Goal: Task Accomplishment & Management: Complete application form

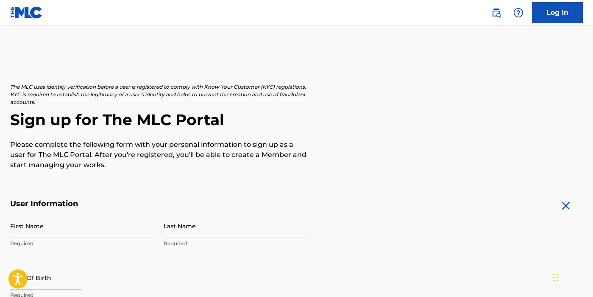
scroll to position [56, 0]
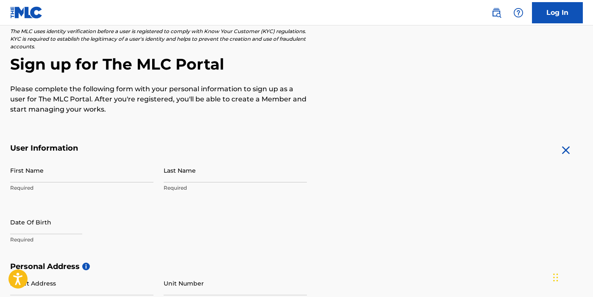
click at [79, 172] on input "First Name" at bounding box center [81, 170] width 143 height 24
type input "Emmy"
click at [202, 173] on input "Last Name" at bounding box center [235, 170] width 143 height 24
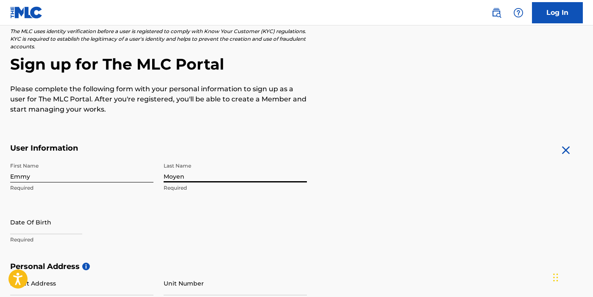
type input "Moyen"
select select "7"
select select "2025"
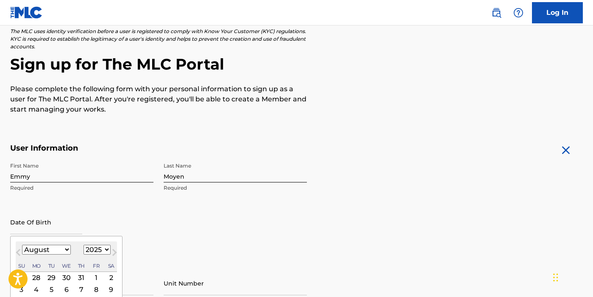
click at [22, 223] on input "text" at bounding box center [46, 222] width 72 height 24
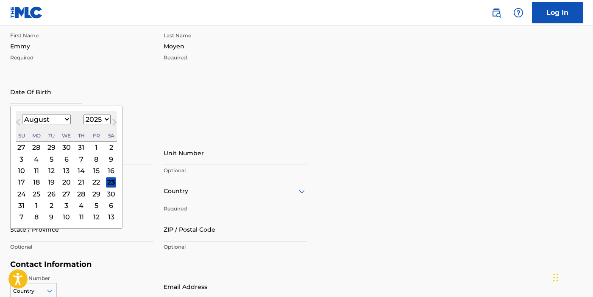
scroll to position [188, 0]
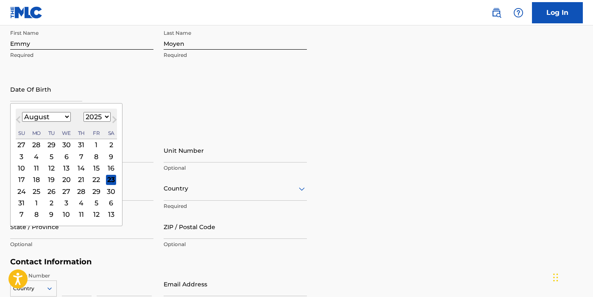
click at [110, 123] on button "Next Month" at bounding box center [115, 121] width 14 height 14
select select "9"
click at [94, 154] on div "10" at bounding box center [96, 156] width 10 height 10
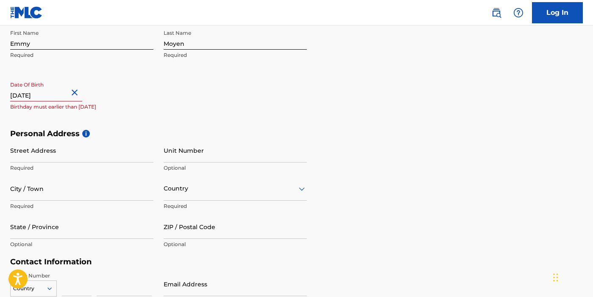
click at [42, 94] on input "text" at bounding box center [46, 89] width 72 height 24
select select "9"
select select "2025"
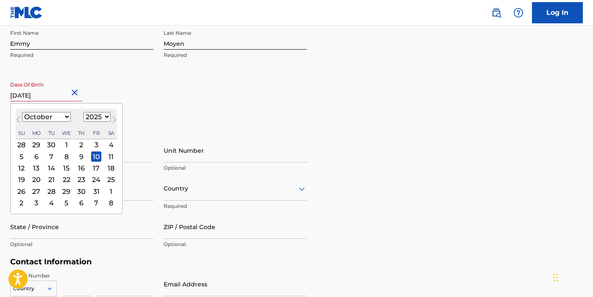
click at [61, 94] on input "text" at bounding box center [46, 89] width 72 height 24
type input "[DATE]"
select select "2003"
type input "[DATE]"
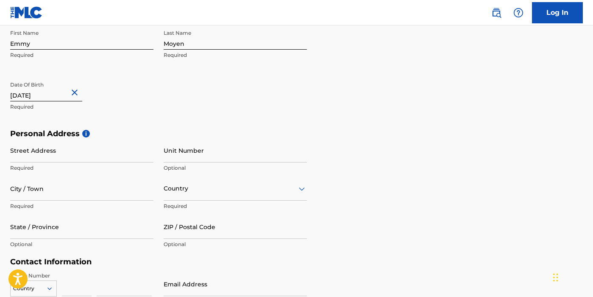
click at [158, 101] on div "First Name [PERSON_NAME] Required Last Name Moyen Required Date Of Birth [DEMOG…" at bounding box center [158, 76] width 297 height 103
click at [92, 154] on input "Street Address" at bounding box center [81, 150] width 143 height 24
type input "[STREET_ADDRESS]"
type input "[GEOGRAPHIC_DATA]"
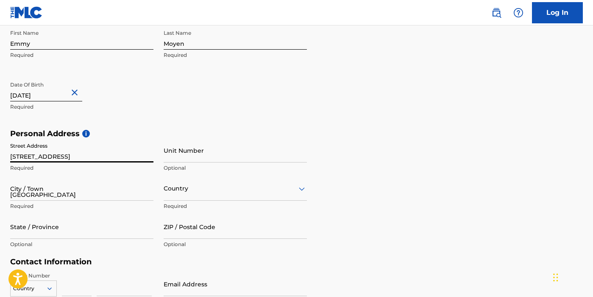
type input "[GEOGRAPHIC_DATA]"
type input "[US_STATE]"
type input "39759"
type input "423"
type input "6502984"
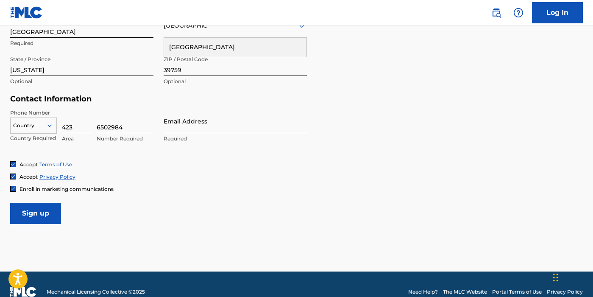
scroll to position [353, 0]
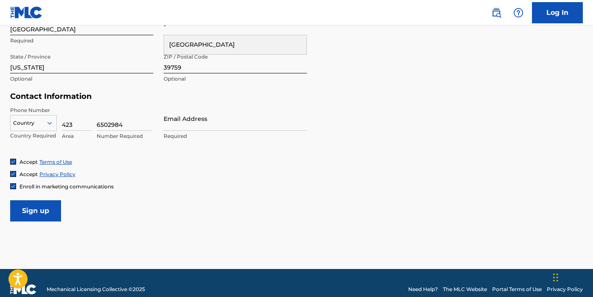
click at [177, 128] on input "Email Address" at bounding box center [235, 118] width 143 height 24
type input "[EMAIL_ADDRESS][DOMAIN_NAME]"
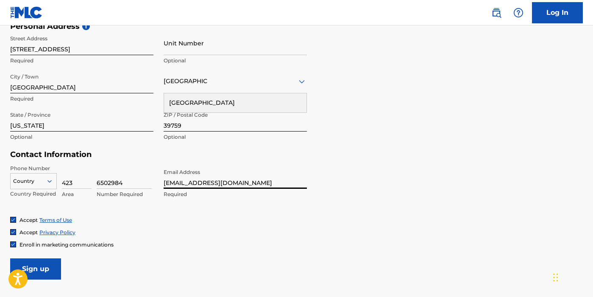
scroll to position [364, 0]
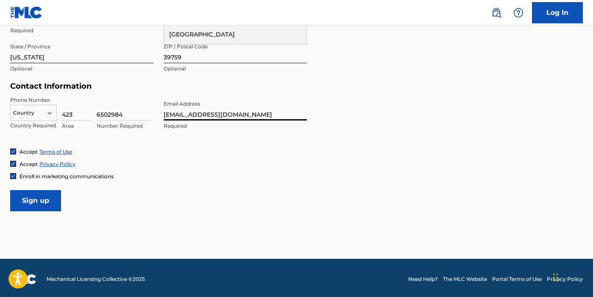
click at [19, 204] on input "Sign up" at bounding box center [35, 200] width 51 height 21
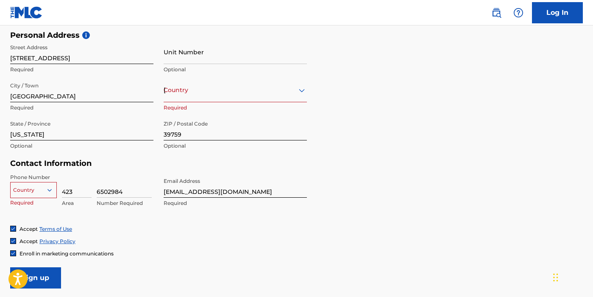
scroll to position [278, 0]
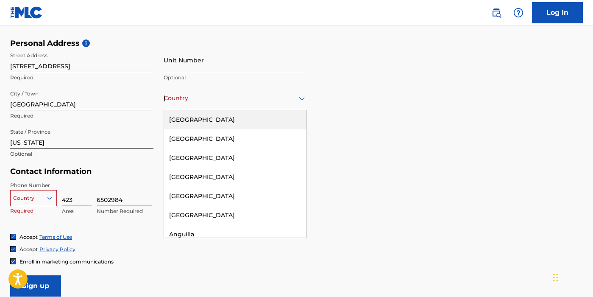
click at [232, 99] on div "[GEOGRAPHIC_DATA]" at bounding box center [235, 98] width 143 height 11
click at [214, 121] on div "[GEOGRAPHIC_DATA]" at bounding box center [235, 119] width 142 height 19
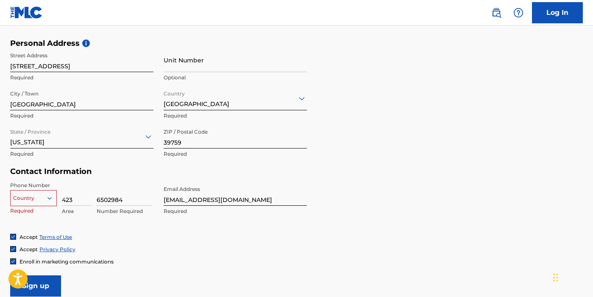
click at [51, 283] on input "Sign up" at bounding box center [35, 285] width 51 height 21
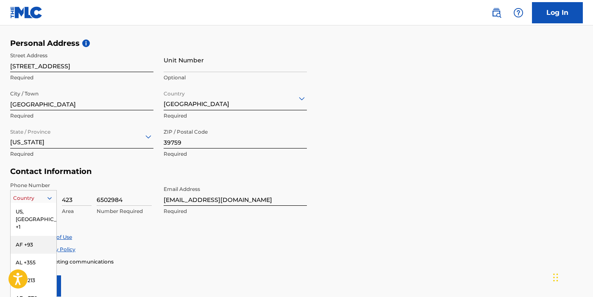
click at [47, 200] on div "AF +93, 2 of 216. 216 results available. Use Up and Down to choose options, pre…" at bounding box center [33, 196] width 47 height 13
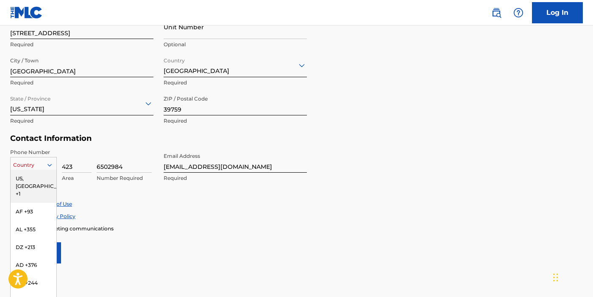
click at [40, 181] on div "US, [GEOGRAPHIC_DATA] +1" at bounding box center [34, 185] width 46 height 33
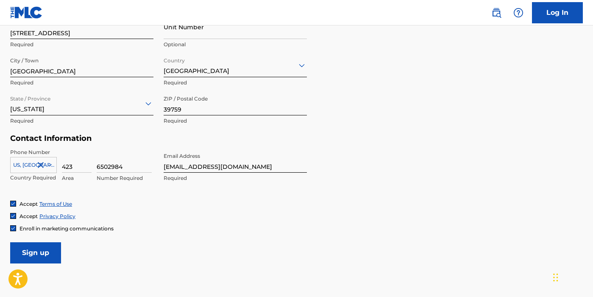
click at [44, 249] on input "Sign up" at bounding box center [35, 252] width 51 height 21
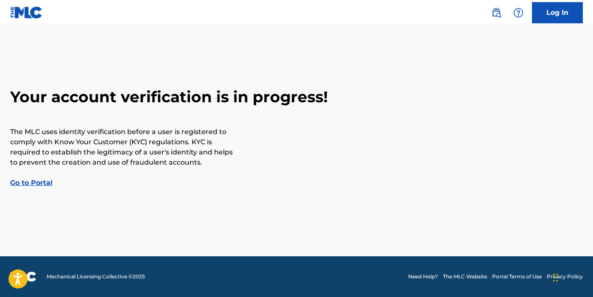
click at [42, 182] on link "Go to Portal" at bounding box center [31, 182] width 42 height 8
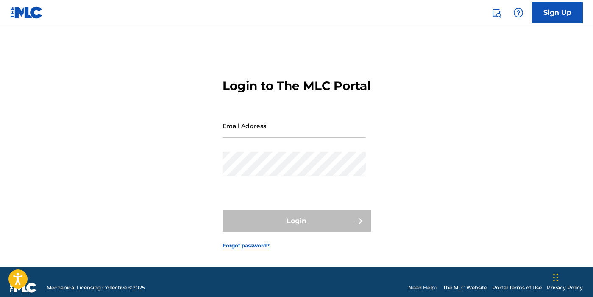
click at [246, 134] on input "Email Address" at bounding box center [293, 126] width 143 height 24
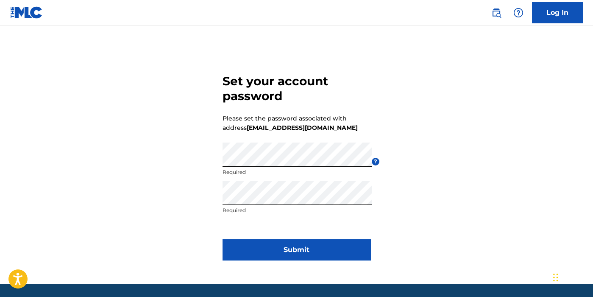
click at [321, 251] on button "Submit" at bounding box center [296, 249] width 148 height 21
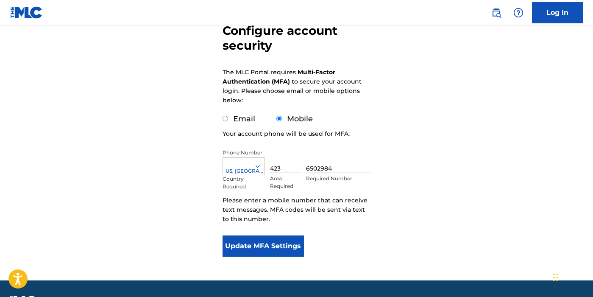
scroll to position [100, 0]
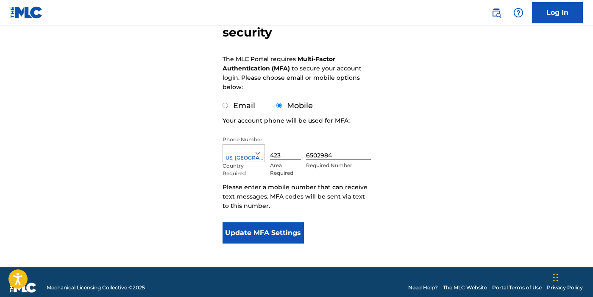
click at [267, 231] on button "Update MFA Settings" at bounding box center [263, 232] width 82 height 21
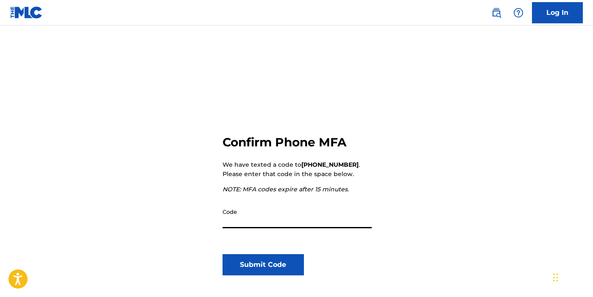
scroll to position [17, 0]
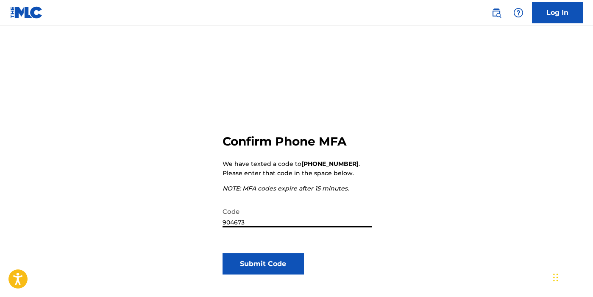
type input "904673"
click at [260, 269] on button "Submit Code" at bounding box center [263, 263] width 82 height 21
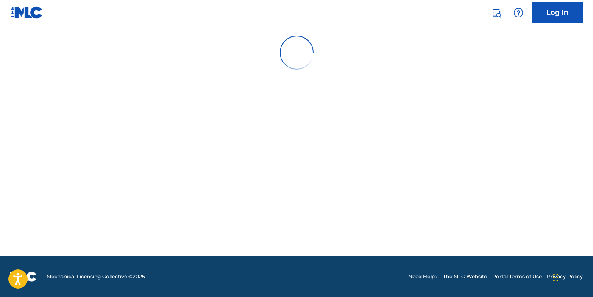
scroll to position [0, 0]
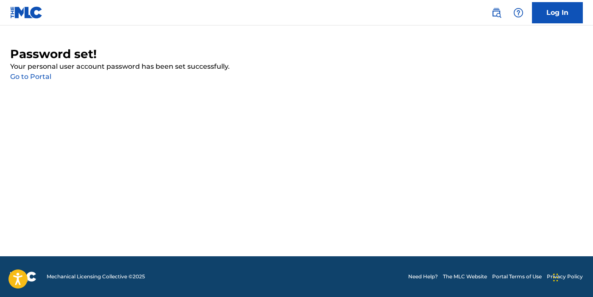
click at [43, 73] on link "Go to Portal" at bounding box center [30, 76] width 41 height 8
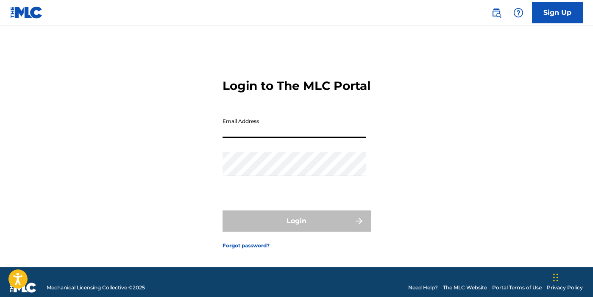
click at [237, 137] on input "Email Address" at bounding box center [293, 126] width 143 height 24
type input "[EMAIL_ADDRESS][DOMAIN_NAME]"
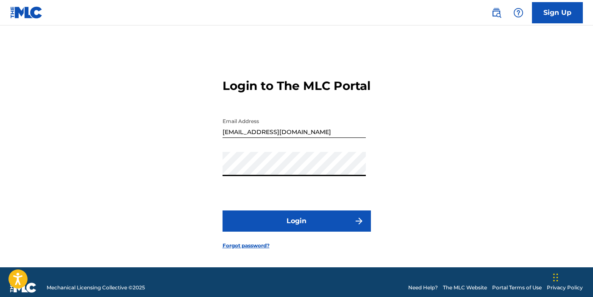
click at [222, 210] on button "Login" at bounding box center [296, 220] width 148 height 21
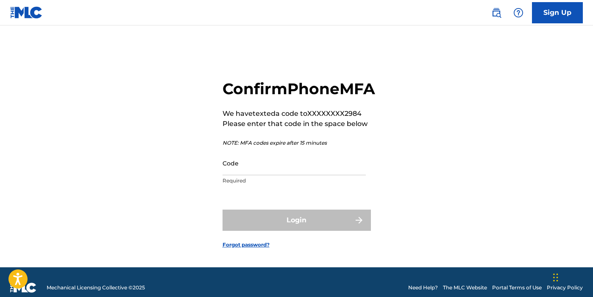
click at [272, 175] on input "Code" at bounding box center [293, 163] width 143 height 24
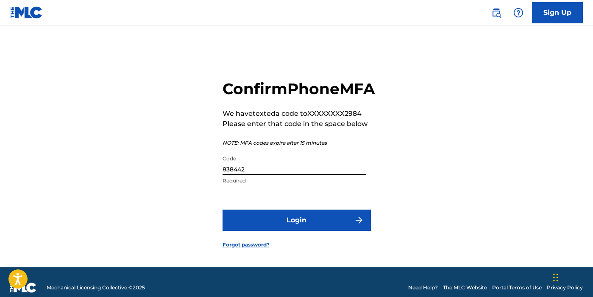
type input "838442"
click at [335, 231] on button "Login" at bounding box center [296, 219] width 148 height 21
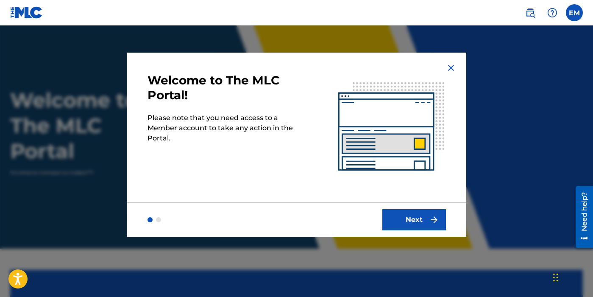
click at [405, 221] on button "Next" at bounding box center [414, 219] width 64 height 21
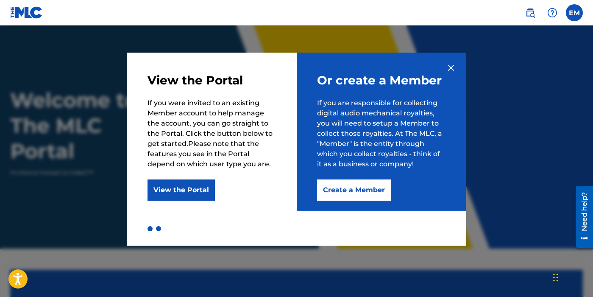
click at [366, 184] on button "Create a Member" at bounding box center [354, 189] width 74 height 21
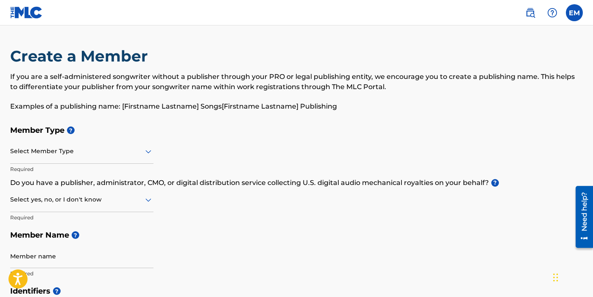
click at [97, 161] on div "Select Member Type" at bounding box center [81, 151] width 143 height 24
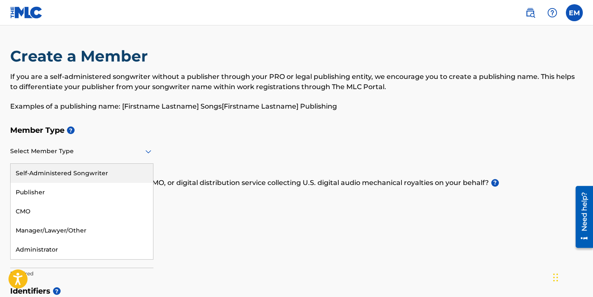
click at [97, 167] on div "Self-Administered Songwriter" at bounding box center [82, 173] width 142 height 19
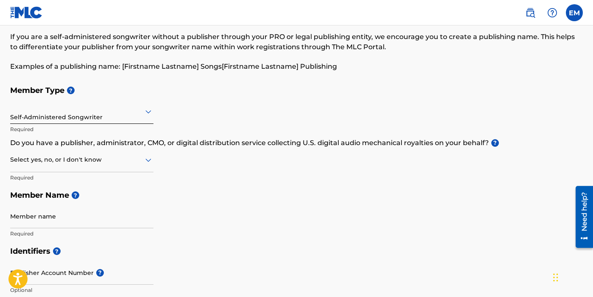
scroll to position [42, 0]
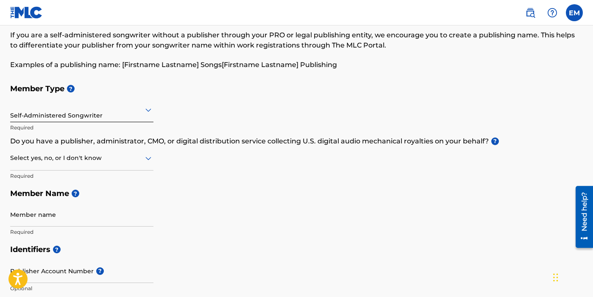
click at [109, 164] on div "Select yes, no, or I don't know" at bounding box center [81, 158] width 143 height 24
click at [98, 195] on div "No" at bounding box center [82, 198] width 142 height 19
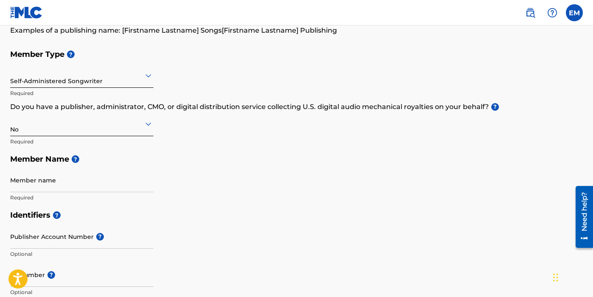
scroll to position [79, 0]
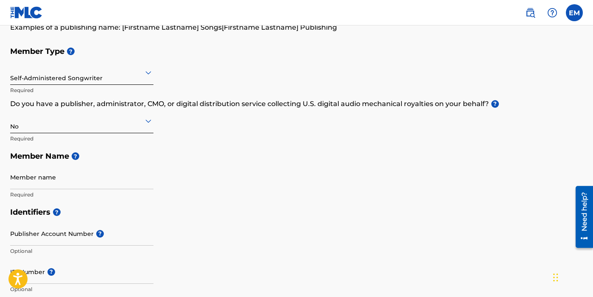
click at [90, 183] on input "Member name" at bounding box center [81, 177] width 143 height 24
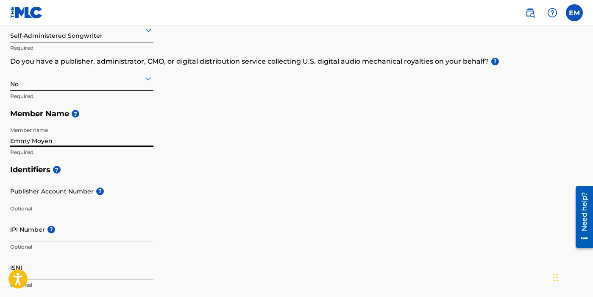
scroll to position [150, 0]
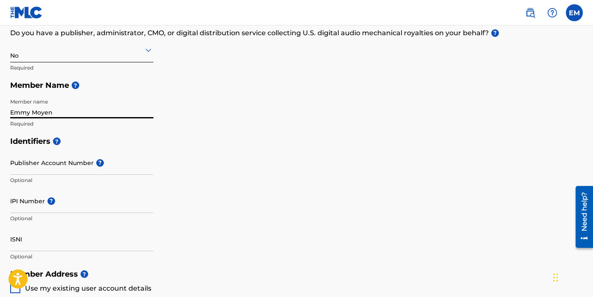
type input "Emmy Moyen"
click at [156, 142] on h5 "Identifiers ?" at bounding box center [296, 141] width 572 height 18
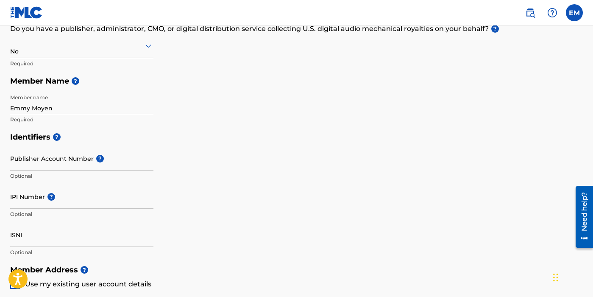
scroll to position [19, 0]
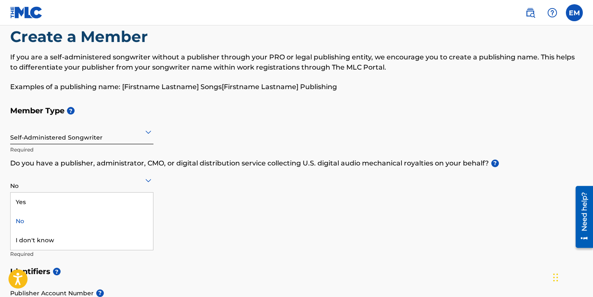
click at [144, 176] on icon at bounding box center [148, 180] width 10 height 10
click at [126, 203] on div "Yes" at bounding box center [82, 201] width 142 height 19
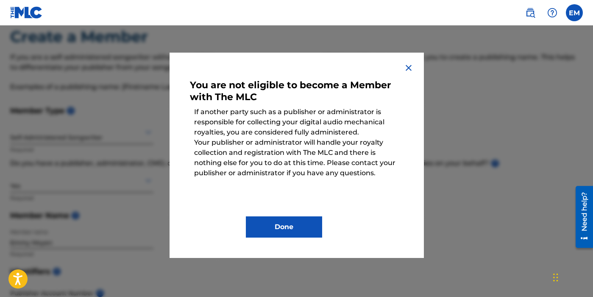
click at [407, 68] on img at bounding box center [408, 68] width 10 height 10
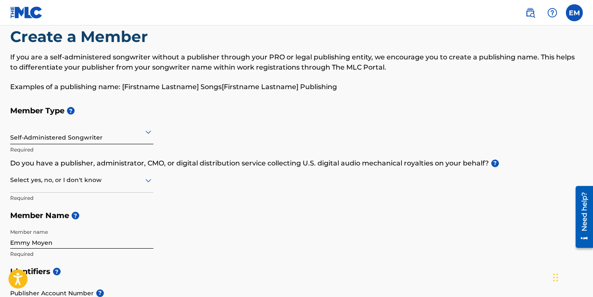
click at [134, 186] on div "Select yes, no, or I don't know" at bounding box center [81, 180] width 143 height 24
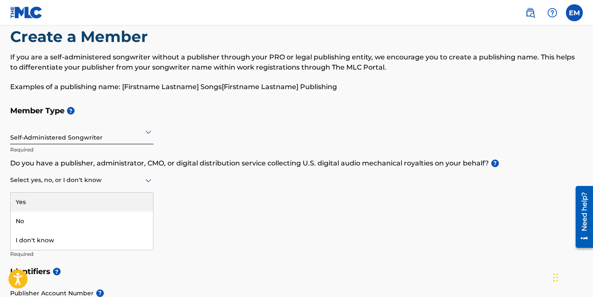
click at [134, 186] on div "Select yes, no, or I don't know" at bounding box center [81, 180] width 143 height 24
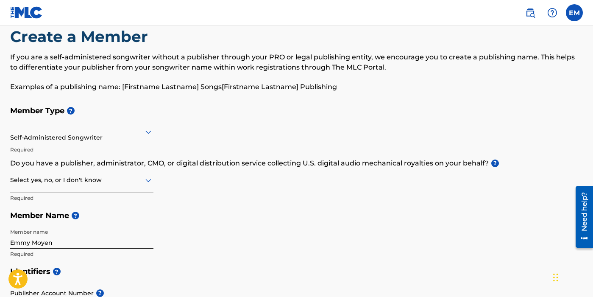
click at [136, 186] on div "Select yes, no, or I don't know" at bounding box center [81, 180] width 143 height 24
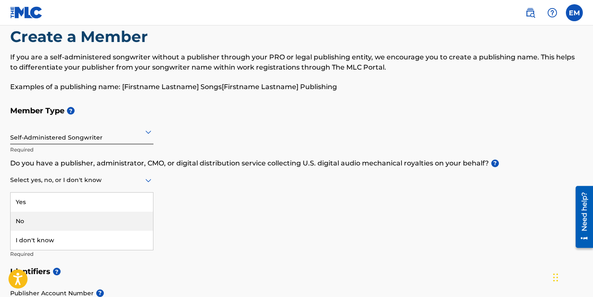
click at [116, 211] on div "No" at bounding box center [82, 220] width 142 height 19
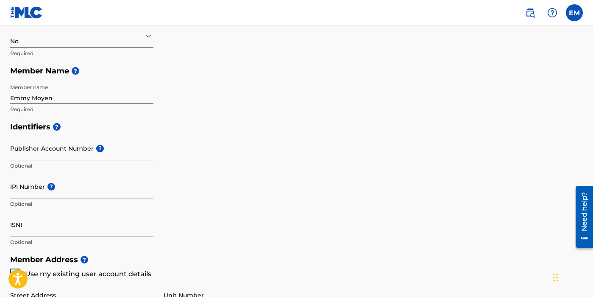
scroll to position [166, 0]
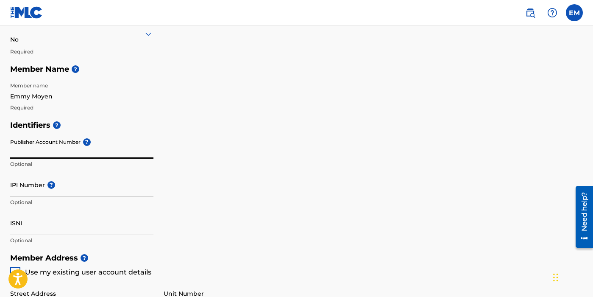
click at [70, 149] on input "Publisher Account Number ?" at bounding box center [81, 146] width 143 height 24
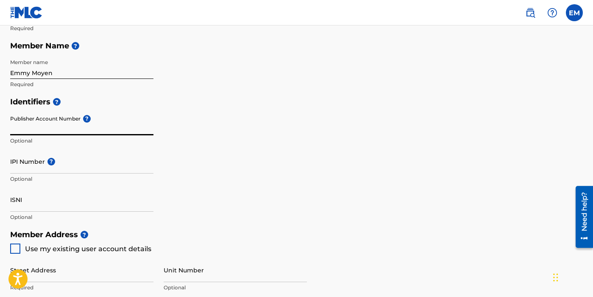
scroll to position [185, 0]
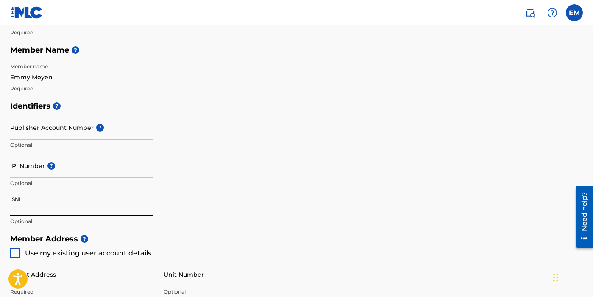
click at [16, 203] on input "ISNI" at bounding box center [81, 204] width 143 height 24
click at [41, 169] on input "IPI Number ?" at bounding box center [81, 165] width 143 height 24
click at [148, 192] on input "ISNI" at bounding box center [81, 204] width 143 height 24
click at [14, 172] on input "#1121687964" at bounding box center [81, 165] width 143 height 24
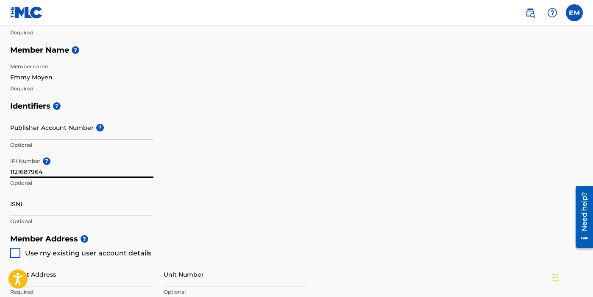
type input "1121687964"
click at [71, 189] on div "IPI Number ? 1121687964 Optional" at bounding box center [81, 172] width 143 height 38
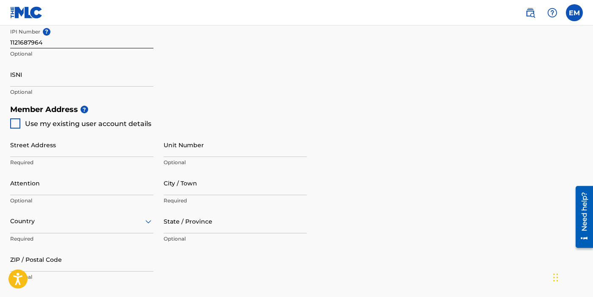
scroll to position [311, 0]
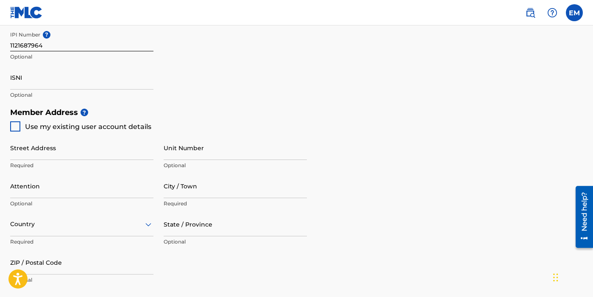
click at [17, 129] on div at bounding box center [15, 126] width 10 height 10
type input "[STREET_ADDRESS]"
type input "[GEOGRAPHIC_DATA]"
type input "39759"
type input "423"
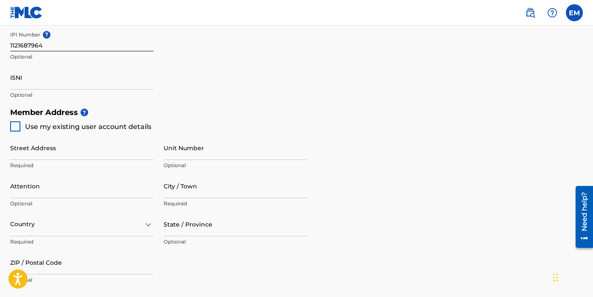
type input "6502984"
type input "[EMAIL_ADDRESS][DOMAIN_NAME]"
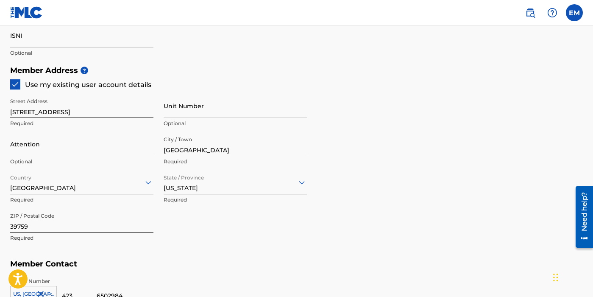
scroll to position [374, 0]
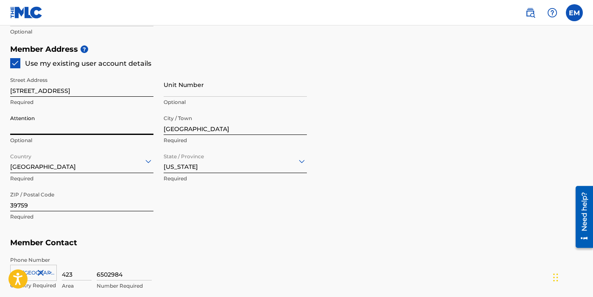
click at [57, 128] on input "Attention" at bounding box center [81, 123] width 143 height 24
click at [363, 154] on div "Member Address ? Use my existing user account details Street Address 922 South …" at bounding box center [296, 137] width 572 height 194
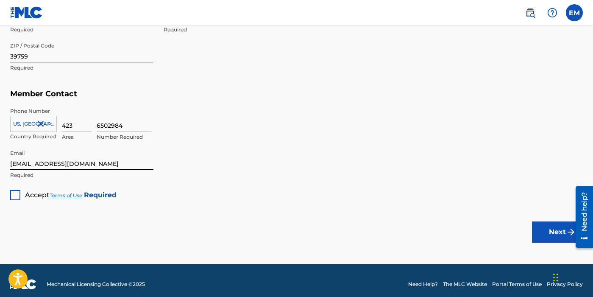
scroll to position [530, 0]
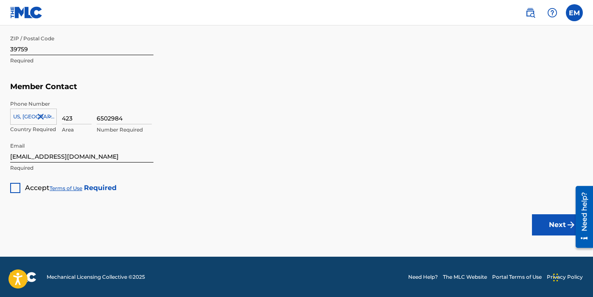
click at [19, 189] on div at bounding box center [15, 188] width 10 height 10
click at [545, 230] on button "Next" at bounding box center [557, 224] width 51 height 21
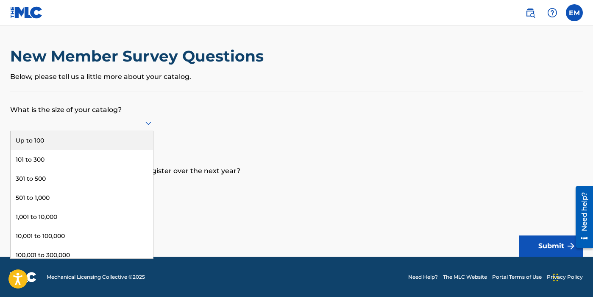
click at [125, 125] on div at bounding box center [81, 122] width 143 height 11
click at [120, 135] on div "Up to 100" at bounding box center [82, 140] width 142 height 19
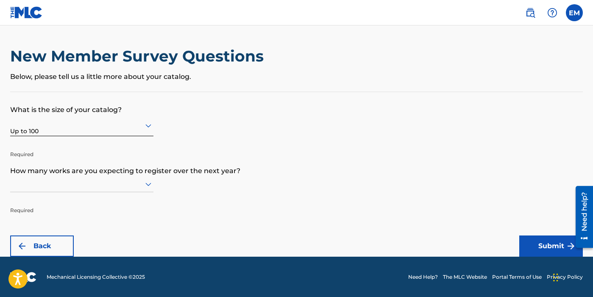
click at [130, 186] on div at bounding box center [81, 183] width 143 height 11
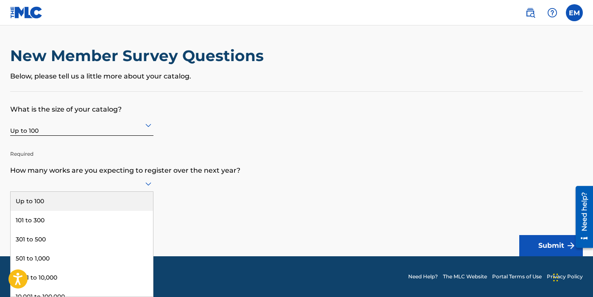
click at [124, 201] on div "Up to 100" at bounding box center [82, 201] width 142 height 19
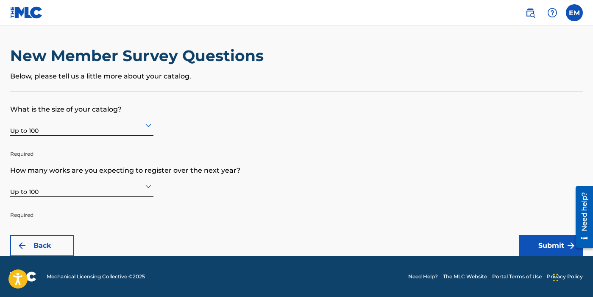
click at [549, 245] on button "Submit" at bounding box center [551, 245] width 64 height 21
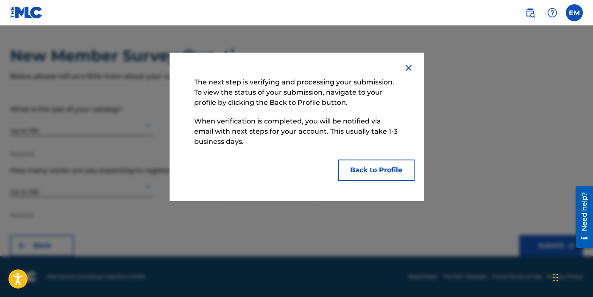
click at [367, 168] on button "Back to Profile" at bounding box center [376, 169] width 76 height 21
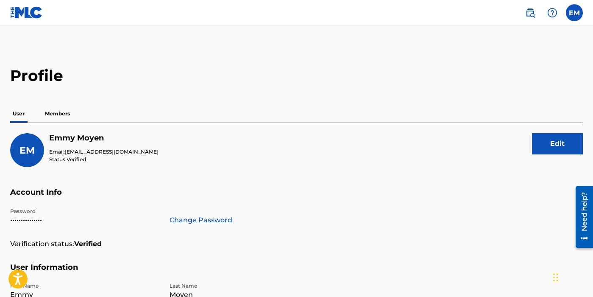
scroll to position [27, 0]
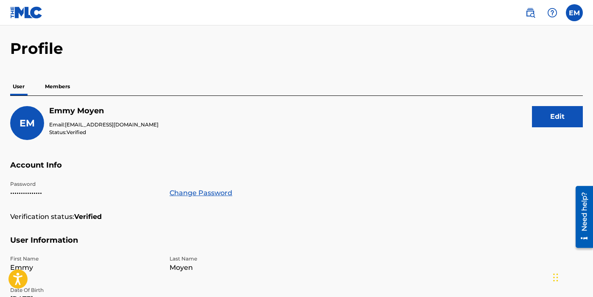
click at [53, 89] on p "Members" at bounding box center [57, 87] width 30 height 18
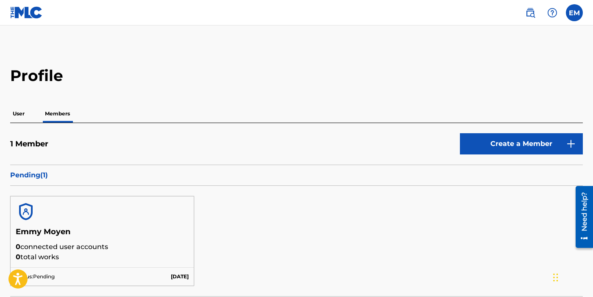
click at [21, 106] on p "User" at bounding box center [18, 114] width 17 height 18
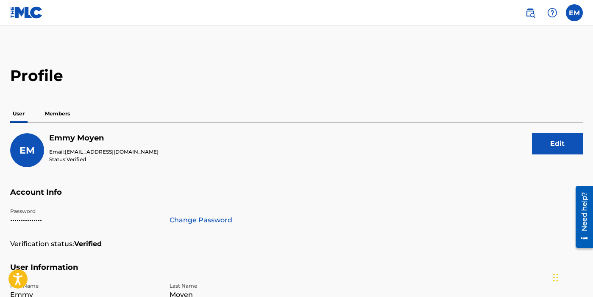
click at [65, 117] on p "Members" at bounding box center [57, 114] width 30 height 18
